Goal: Information Seeking & Learning: Check status

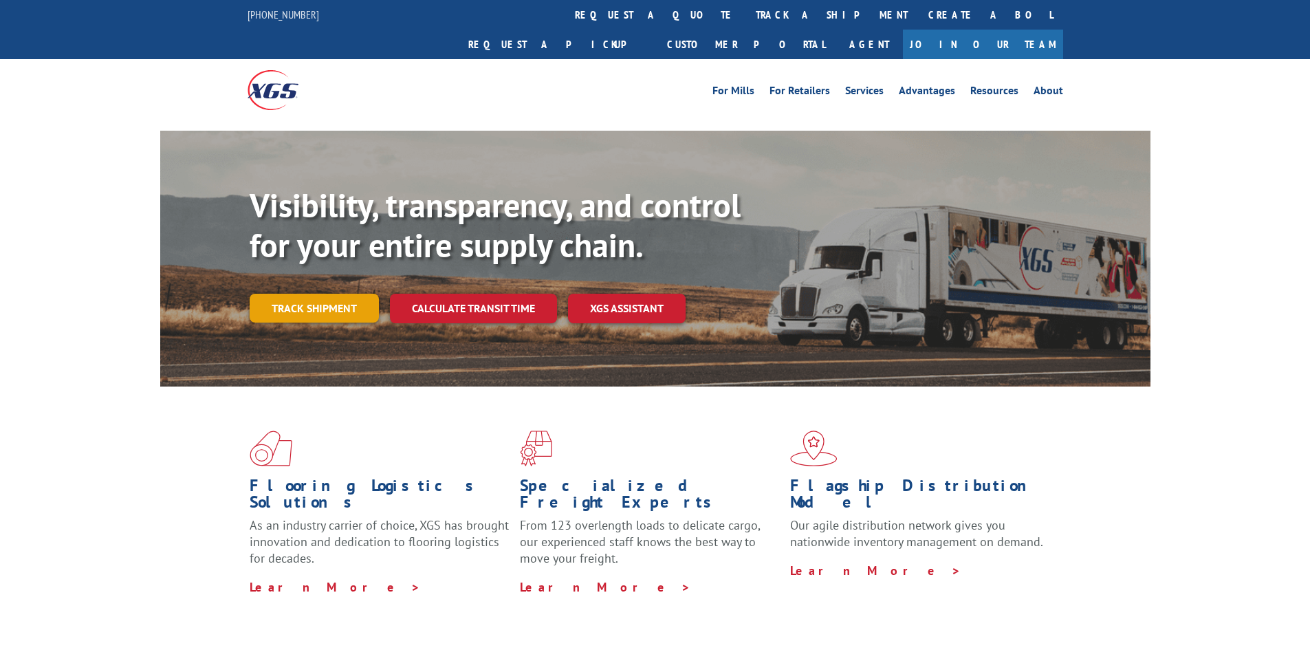
click at [270, 294] on link "Track shipment" at bounding box center [314, 308] width 129 height 29
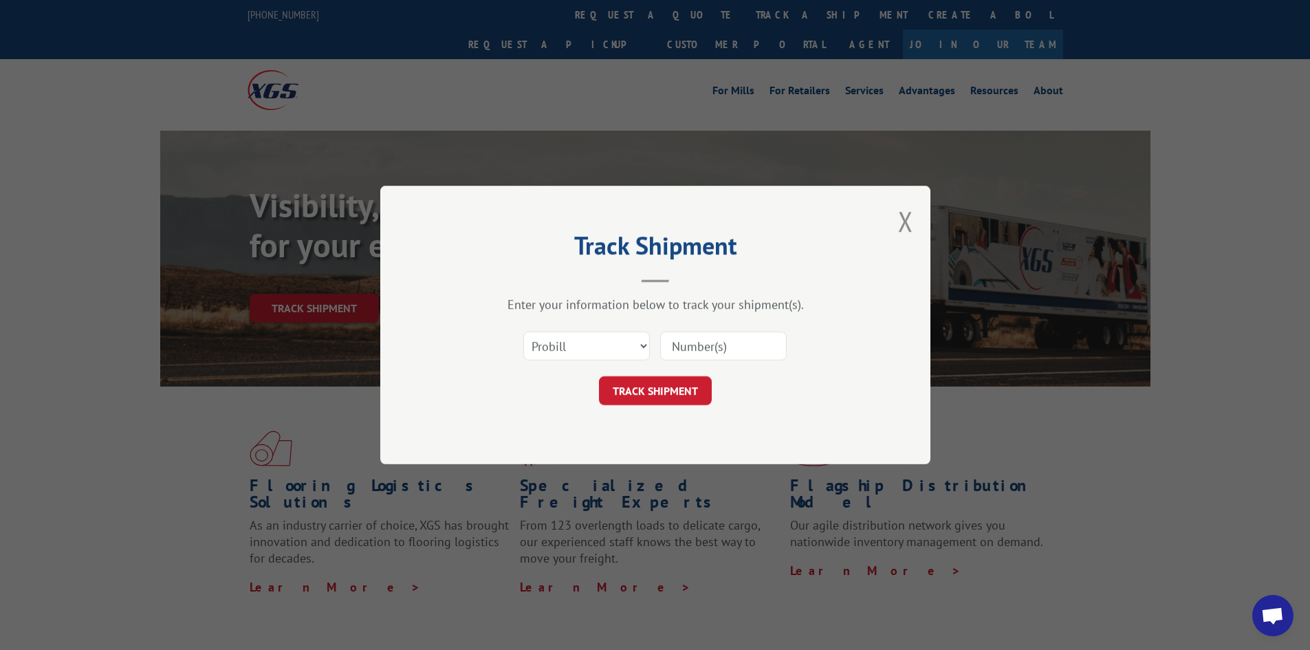
click at [653, 349] on div "Select category... Probill BOL PO" at bounding box center [655, 345] width 413 height 45
click at [677, 345] on input at bounding box center [723, 345] width 127 height 29
type input "15984084"
click at [670, 391] on button "TRACK SHIPMENT" at bounding box center [655, 390] width 113 height 29
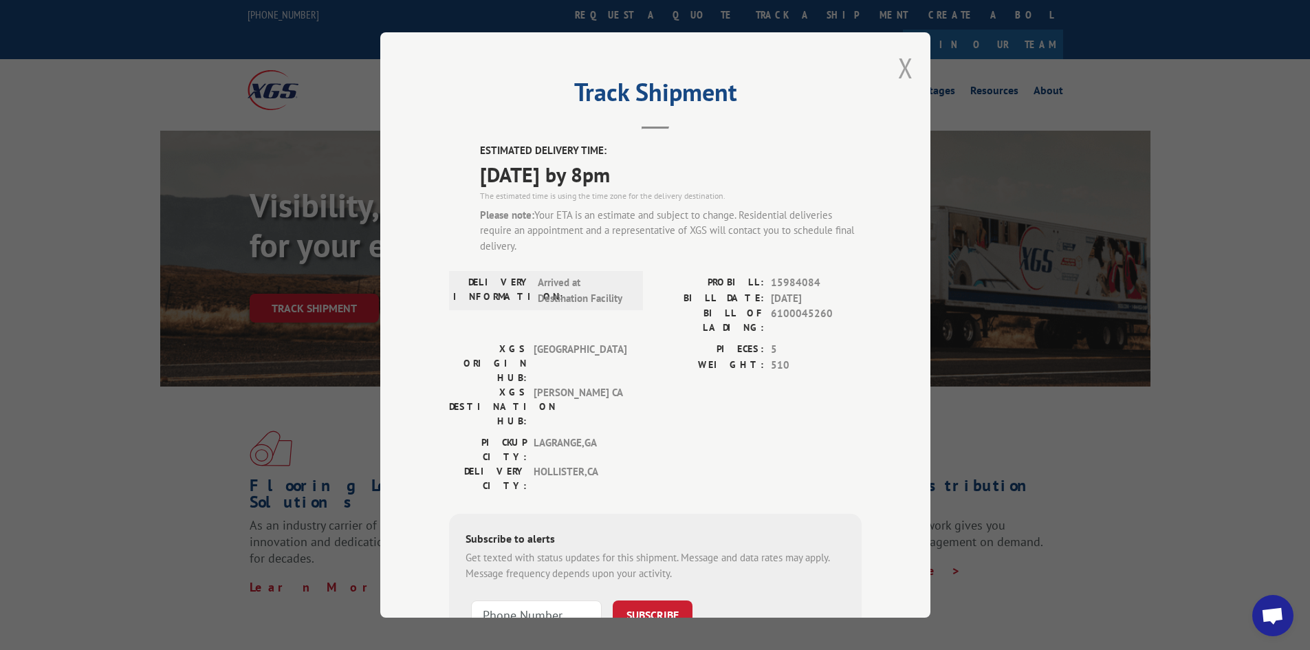
click at [898, 63] on button "Close modal" at bounding box center [905, 68] width 15 height 36
